Goal: Task Accomplishment & Management: Use online tool/utility

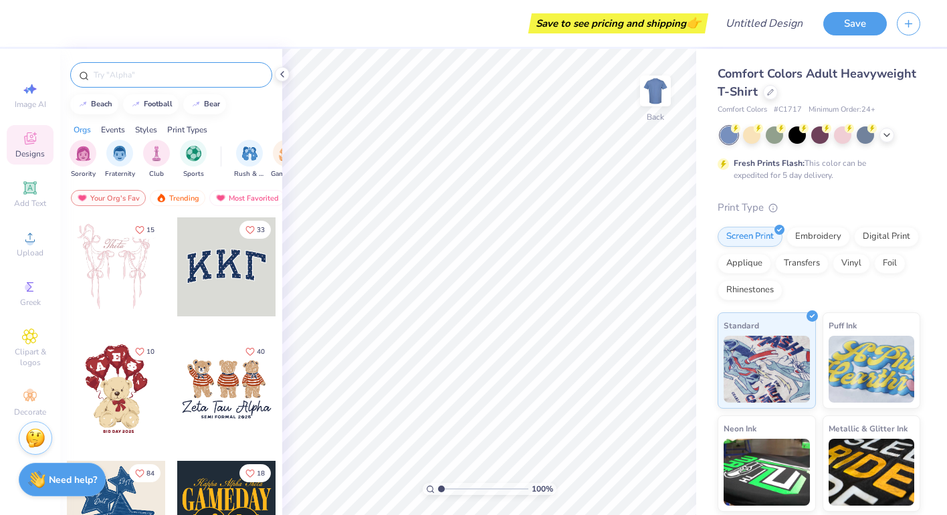
click at [148, 68] on div at bounding box center [171, 74] width 202 height 25
click at [146, 68] on div at bounding box center [171, 74] width 202 height 25
click at [136, 80] on input "text" at bounding box center [177, 74] width 171 height 13
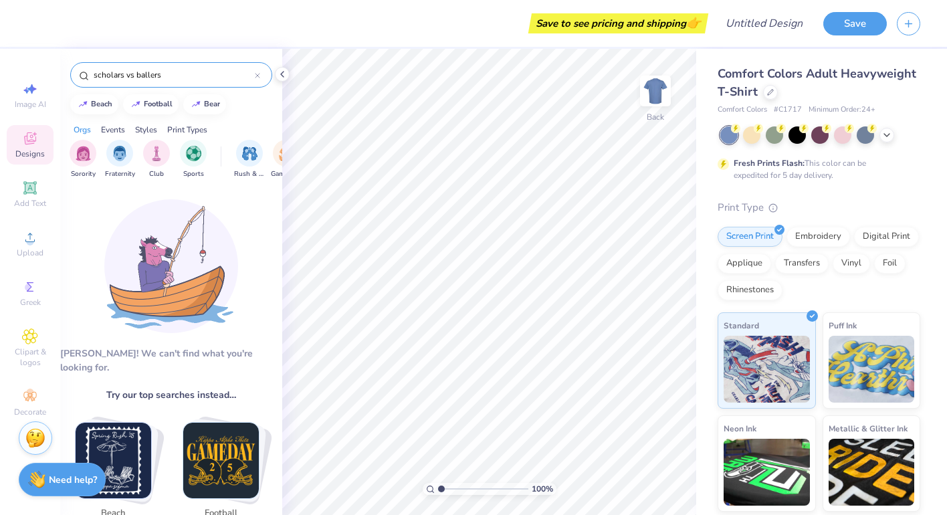
click at [134, 74] on input "scholars vs ballers" at bounding box center [173, 74] width 162 height 13
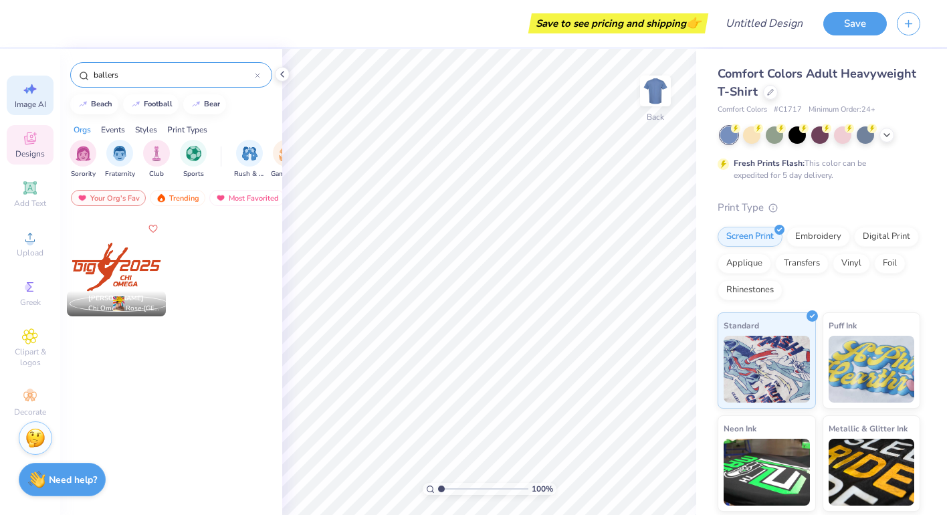
type input "ballers"
click at [35, 100] on span "Image AI" at bounding box center [30, 104] width 31 height 11
select select "4"
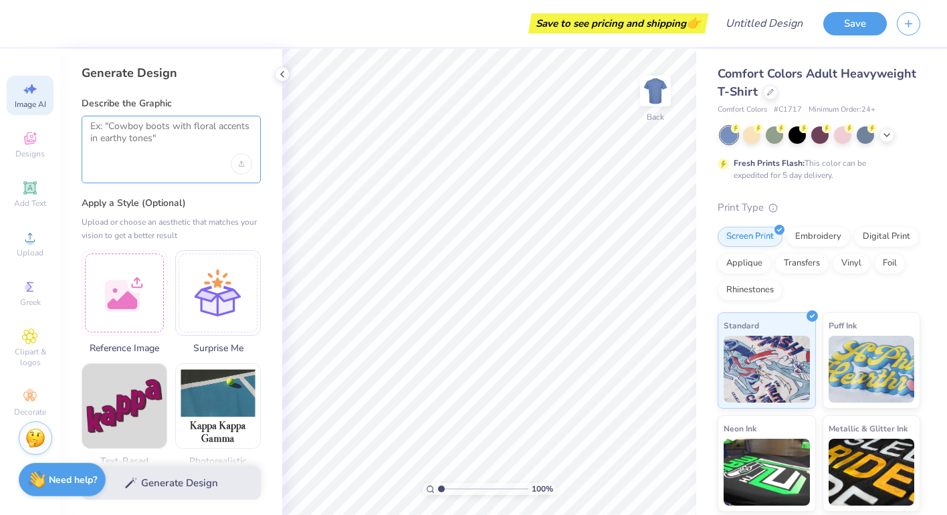
click at [127, 142] on textarea at bounding box center [171, 136] width 162 height 33
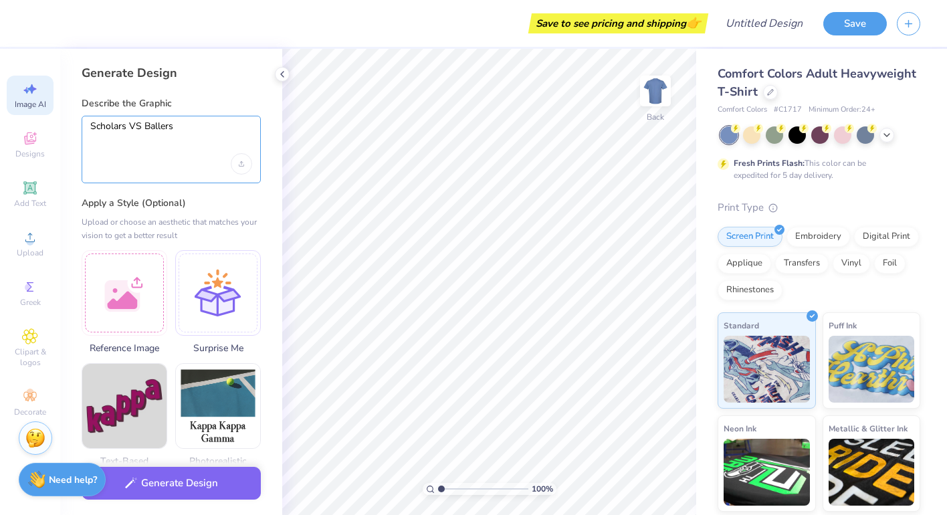
click at [92, 123] on textarea "Scholars VS Ballers" at bounding box center [171, 136] width 162 height 33
click at [189, 144] on textarea "Pi Kappa Phi Scholars VS Ballers" at bounding box center [171, 136] width 162 height 33
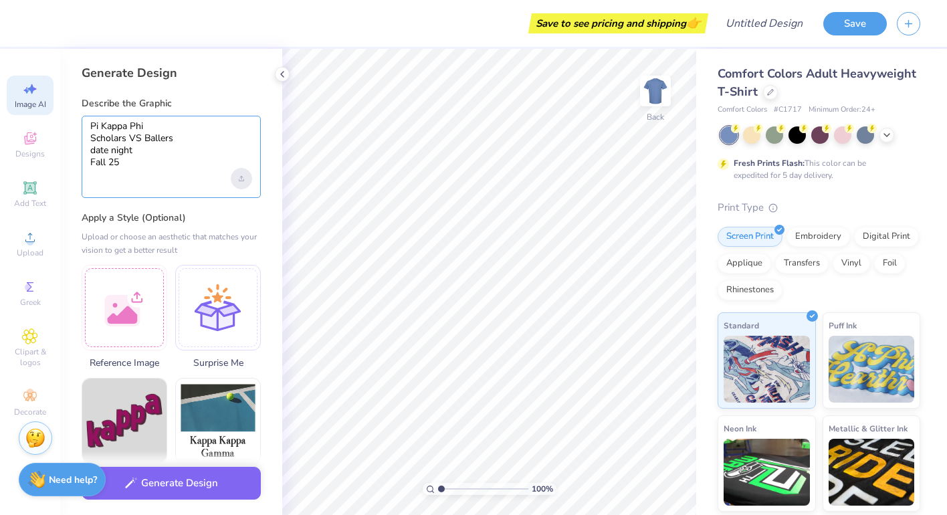
type textarea "Pi Kappa Phi Scholars VS Ballers date night Fall 25"
click at [241, 179] on icon "Upload image" at bounding box center [241, 178] width 5 height 5
click at [198, 154] on textarea "Pi Kappa Phi Scholars VS Ballers date night Fall 25" at bounding box center [171, 144] width 162 height 48
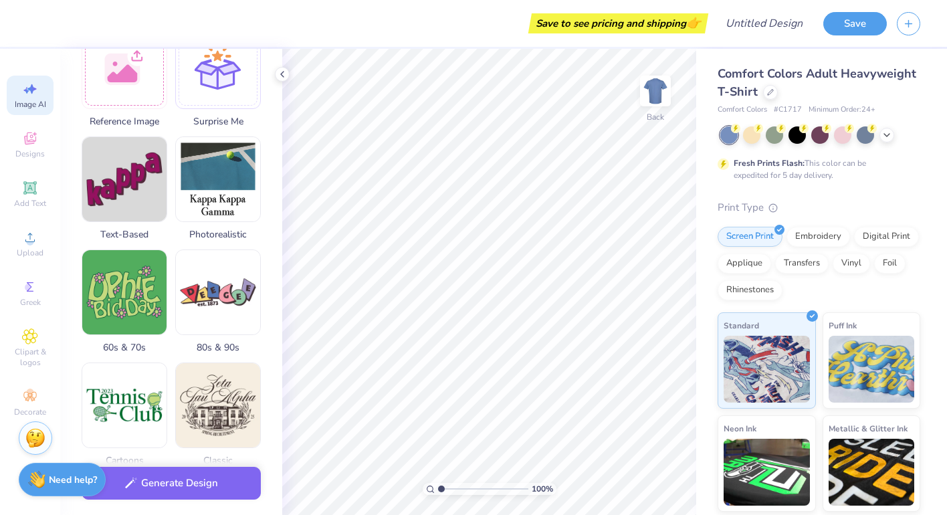
scroll to position [262, 0]
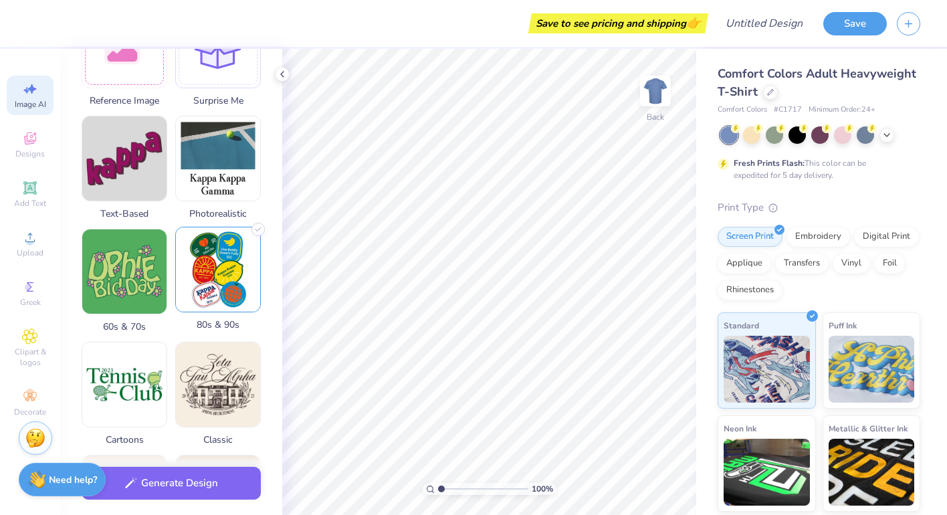
click at [229, 272] on img at bounding box center [218, 269] width 84 height 84
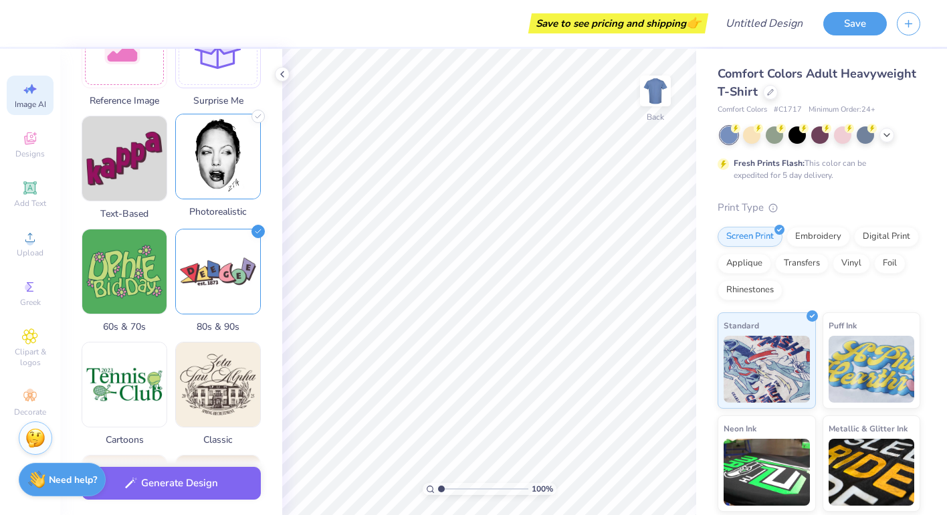
click at [253, 191] on img at bounding box center [218, 156] width 84 height 84
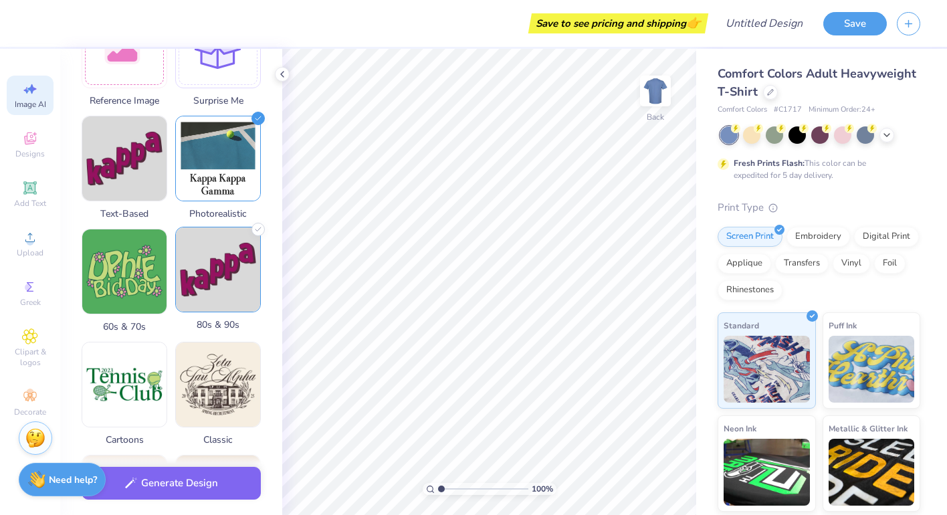
click at [243, 268] on img at bounding box center [218, 269] width 84 height 84
select select "4"
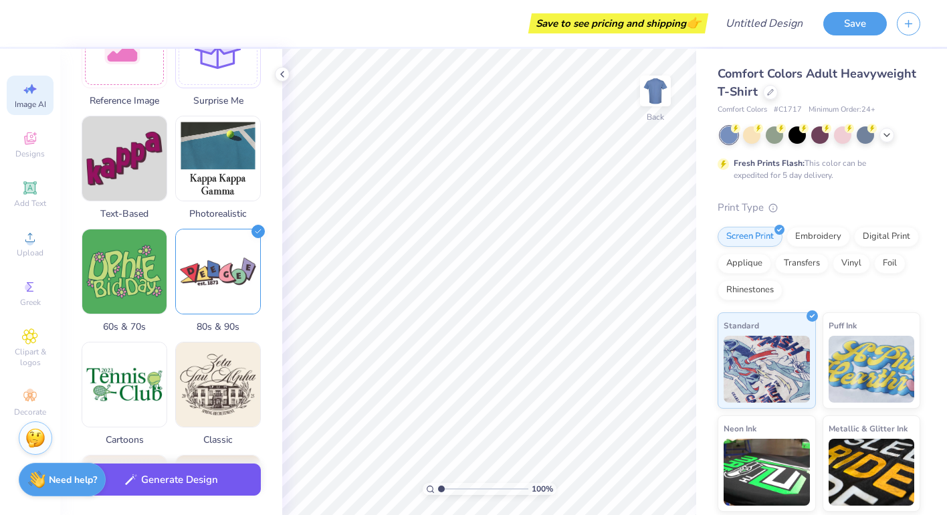
click at [198, 491] on button "Generate Design" at bounding box center [171, 479] width 179 height 33
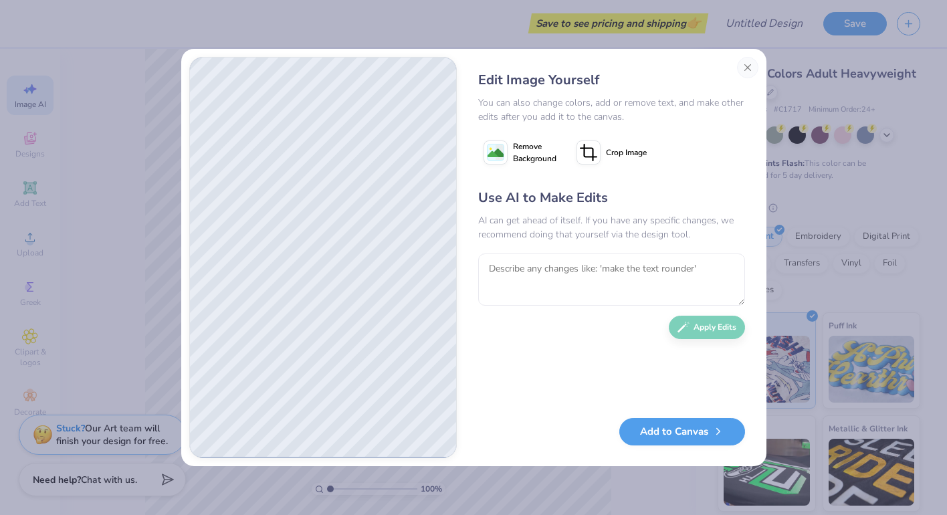
click at [749, 64] on button "Close" at bounding box center [747, 67] width 21 height 21
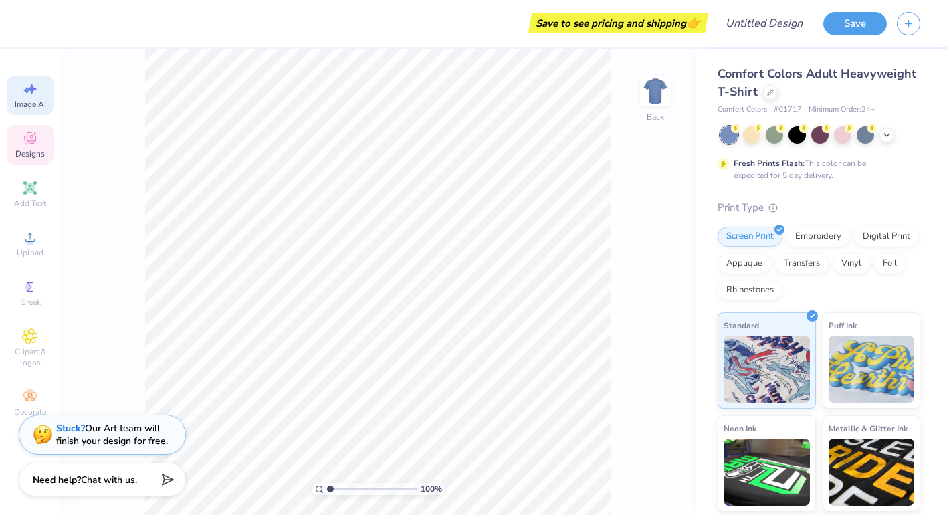
click at [27, 150] on span "Designs" at bounding box center [29, 153] width 29 height 11
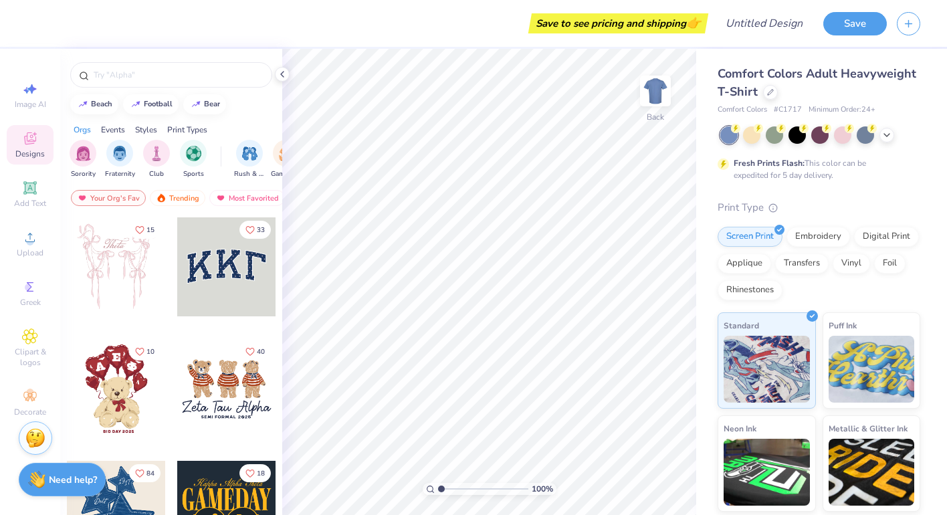
click at [140, 122] on div "Orgs Events Styles Print Types" at bounding box center [171, 126] width 222 height 19
click at [140, 131] on div "Styles" at bounding box center [146, 130] width 22 height 12
click at [127, 156] on img "filter for Varsity" at bounding box center [119, 151] width 15 height 15
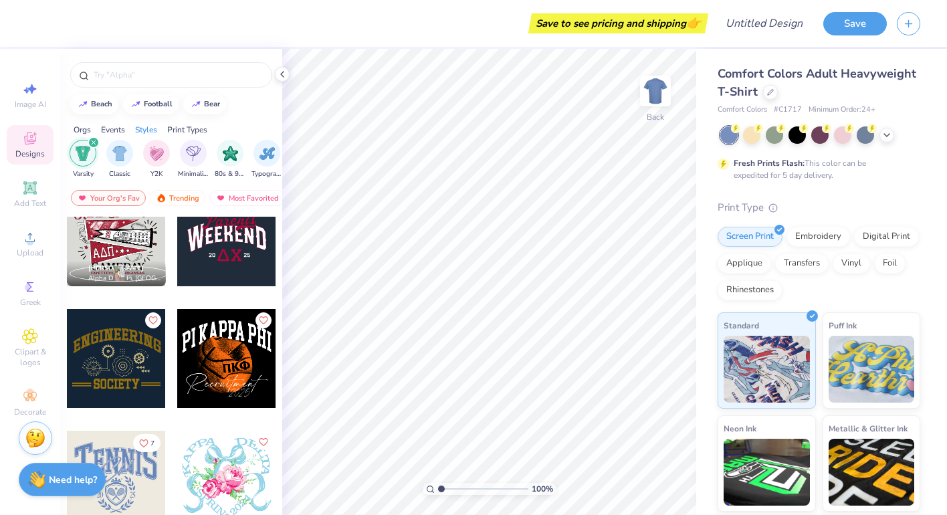
scroll to position [881, 0]
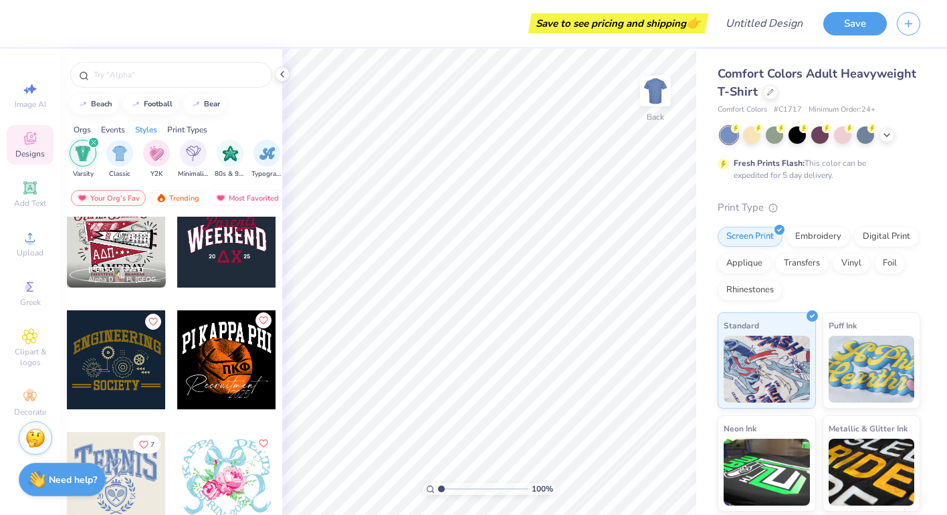
click at [259, 323] on icon "Like" at bounding box center [262, 320] width 9 height 9
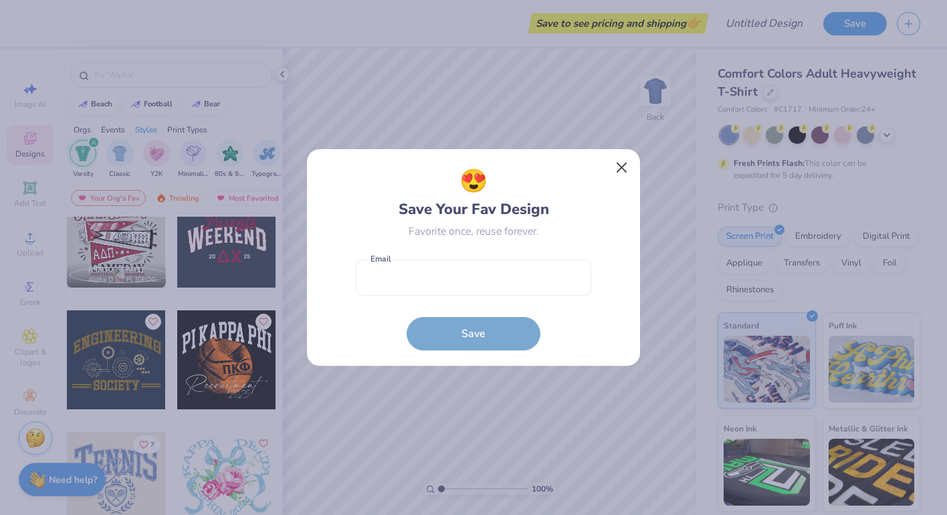
click at [615, 168] on button "Close" at bounding box center [621, 167] width 25 height 25
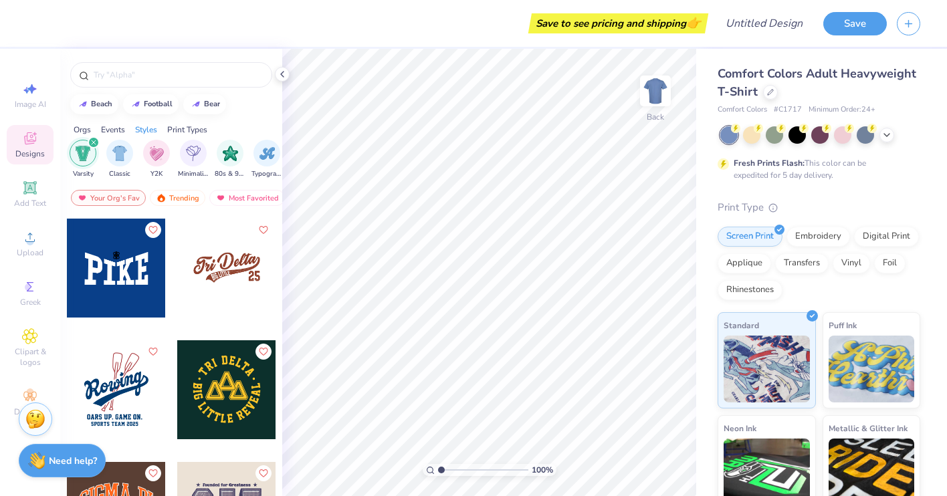
scroll to position [5099, 0]
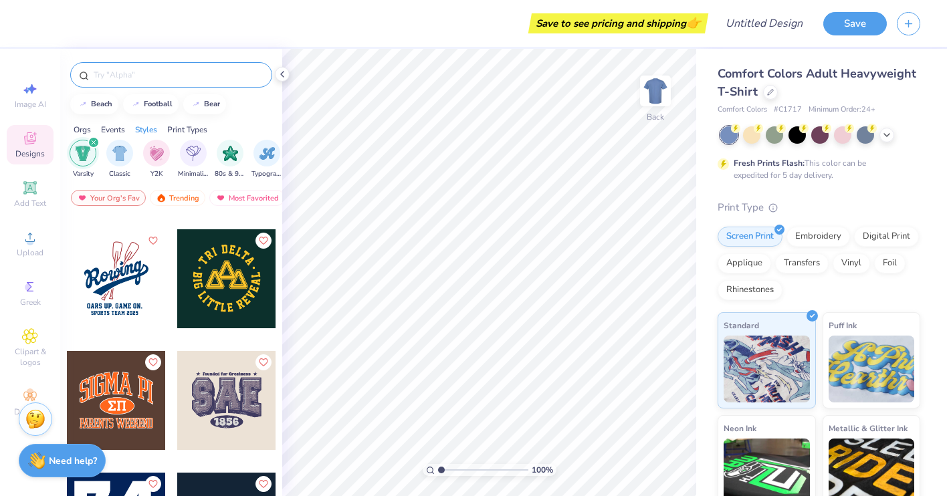
click at [189, 72] on input "text" at bounding box center [177, 74] width 171 height 13
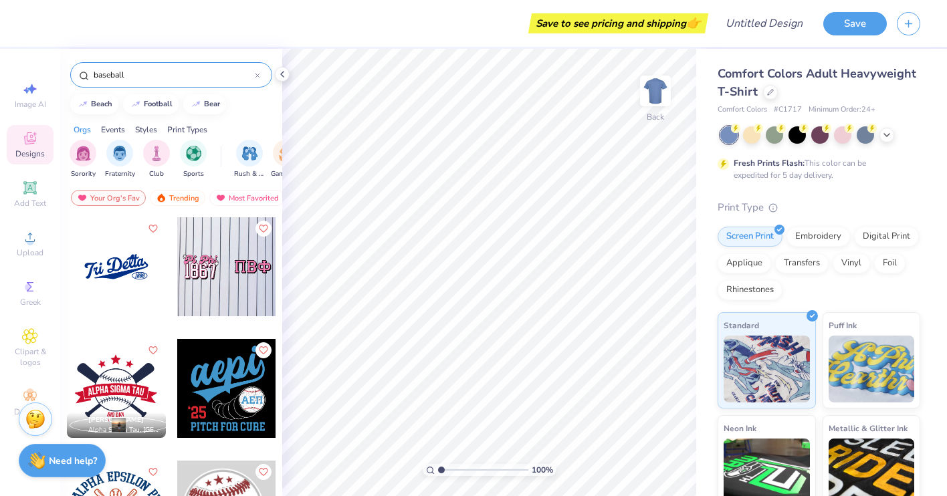
type input "baseball"
click at [229, 274] on div at bounding box center [226, 266] width 99 height 99
